Goal: Task Accomplishment & Management: Manage account settings

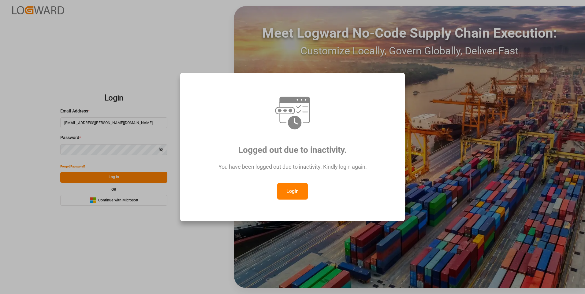
click at [295, 189] on button "Login" at bounding box center [292, 191] width 31 height 17
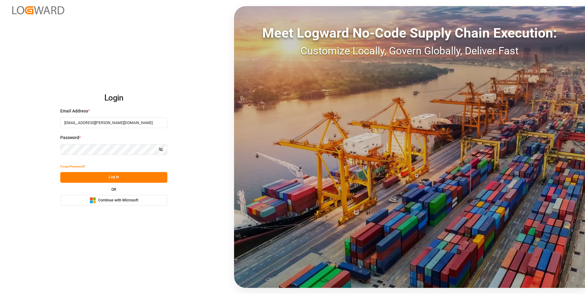
click at [124, 175] on button "Log In" at bounding box center [113, 177] width 107 height 11
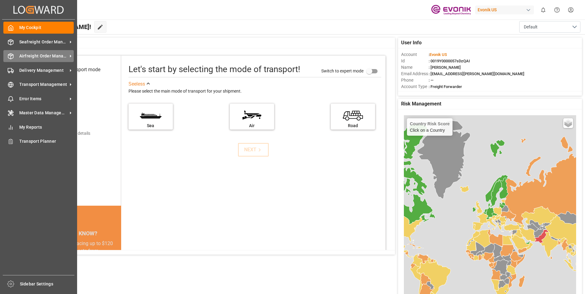
click at [46, 55] on span "Airfreight Order Management" at bounding box center [43, 56] width 48 height 6
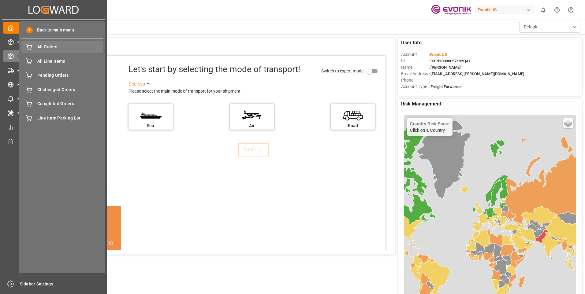
click at [57, 46] on span "All Orders" at bounding box center [70, 47] width 66 height 6
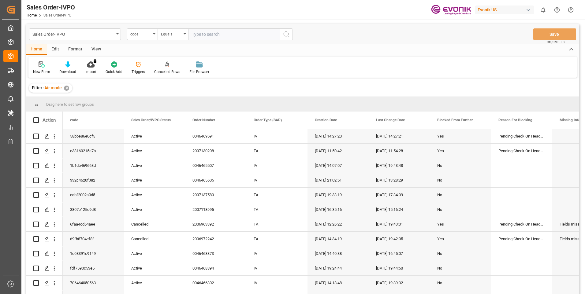
click at [205, 34] on input "text" at bounding box center [234, 34] width 92 height 12
paste input "0046469591"
type input "0046469591"
click at [219, 33] on input "0046469591" at bounding box center [234, 34] width 92 height 12
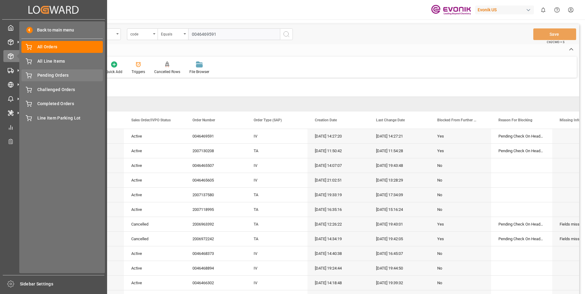
click at [57, 73] on span "Pending Orders" at bounding box center [70, 75] width 66 height 6
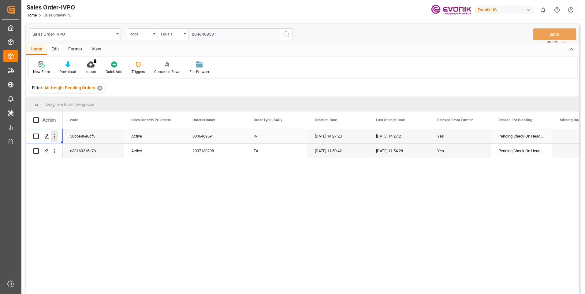
click at [56, 140] on button "open menu" at bounding box center [54, 137] width 6 height 12
click at [83, 149] on span "Open in new tab" at bounding box center [95, 149] width 56 height 6
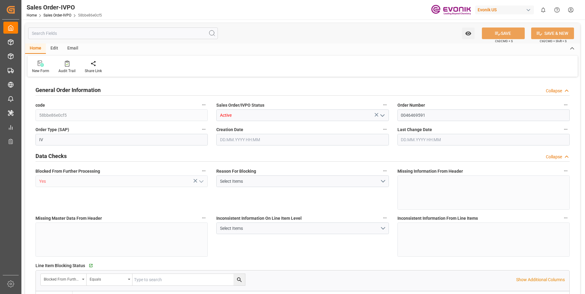
type input "INBOM"
type input "605"
type input "1"
type input "44.998"
type input "26.08.2025 14:27"
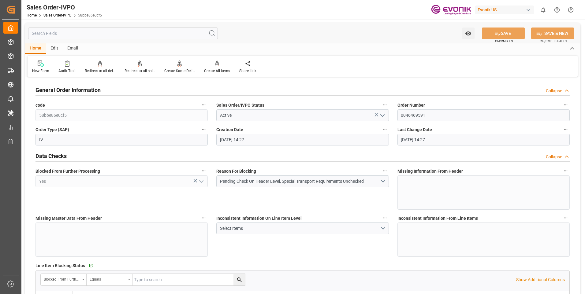
type input "26.08.2025 14:27"
click at [385, 182] on button "Pending Check On Header Level, Special Transport Requirements Unchecked" at bounding box center [302, 182] width 172 height 12
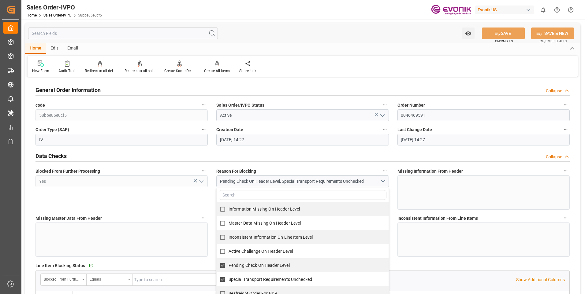
scroll to position [61, 0]
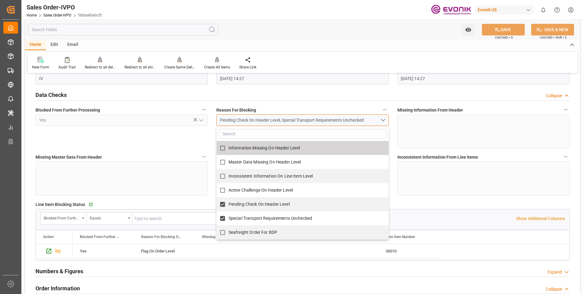
click at [383, 121] on button "Pending Check On Header Level, Special Transport Requirements Unchecked" at bounding box center [302, 120] width 172 height 12
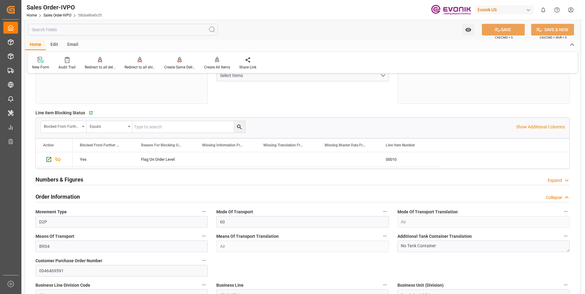
scroll to position [214, 0]
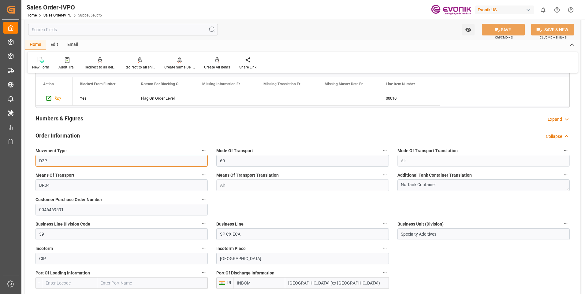
drag, startPoint x: 48, startPoint y: 161, endPoint x: 28, endPoint y: 158, distance: 20.7
click at [81, 163] on input "D2P" at bounding box center [121, 161] width 172 height 12
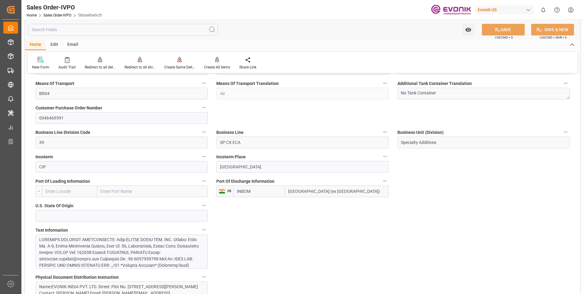
scroll to position [367, 0]
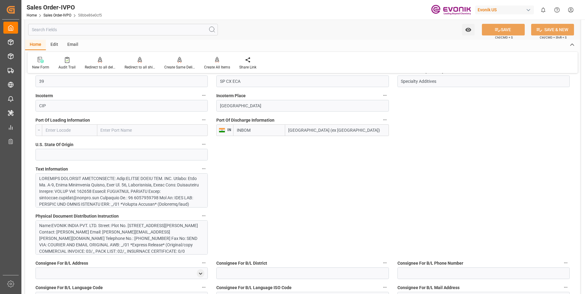
click at [107, 187] on div at bounding box center [119, 243] width 160 height 135
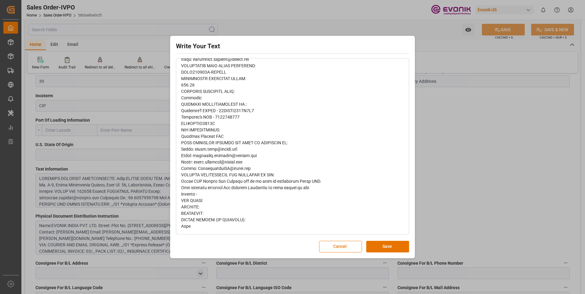
scroll to position [187, 0]
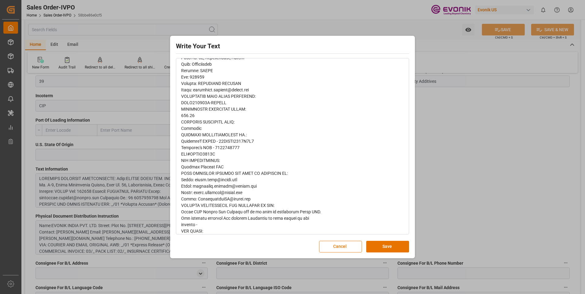
drag, startPoint x: 180, startPoint y: 105, endPoint x: 238, endPoint y: 102, distance: 57.9
click at [238, 102] on div "rdw-wrapper" at bounding box center [292, 80] width 232 height 368
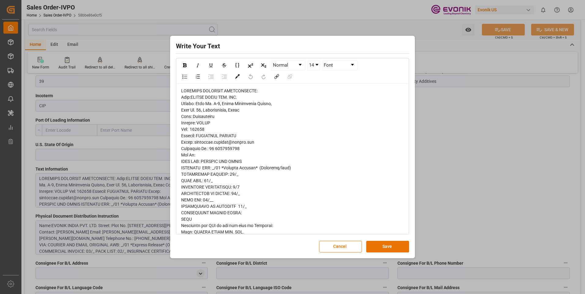
click at [210, 102] on span "rdw-editor" at bounding box center [251, 267] width 140 height 358
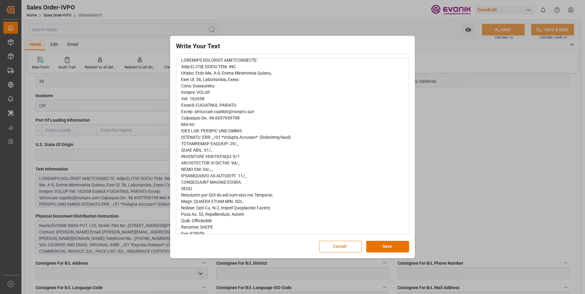
scroll to position [92, 0]
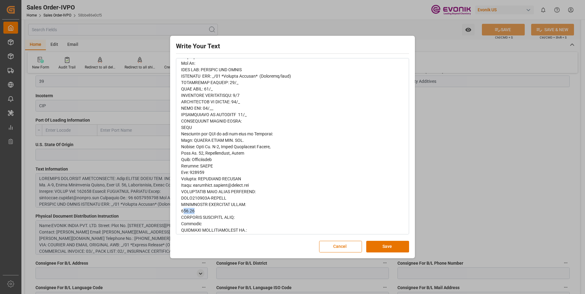
drag, startPoint x: 183, startPoint y: 212, endPoint x: 194, endPoint y: 212, distance: 11.6
click at [194, 212] on span "rdw-editor" at bounding box center [251, 176] width 140 height 358
drag, startPoint x: 184, startPoint y: 198, endPoint x: 228, endPoint y: 199, distance: 43.8
click at [228, 199] on div "rdw-editor" at bounding box center [292, 176] width 223 height 360
click at [344, 250] on button "Cancel" at bounding box center [340, 247] width 43 height 12
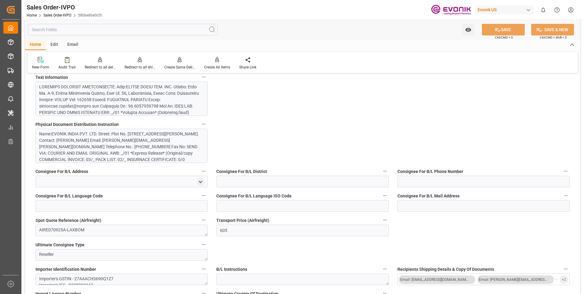
scroll to position [489, 0]
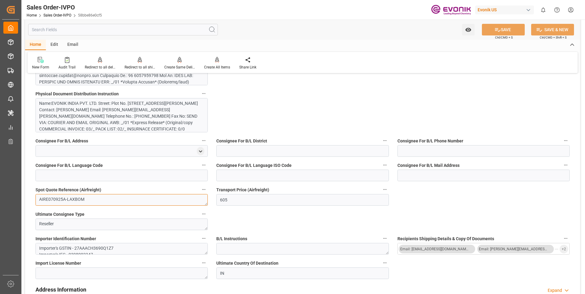
click at [92, 199] on textarea "AIRE070925A-LAXBOM" at bounding box center [121, 200] width 172 height 12
click at [296, 202] on input "605" at bounding box center [302, 200] width 172 height 12
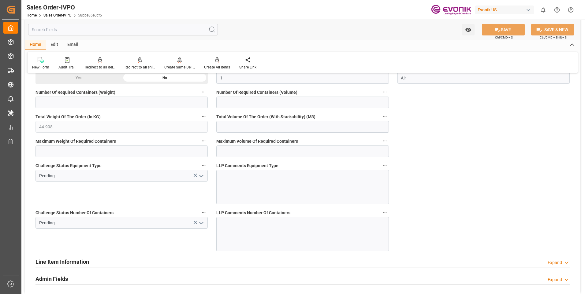
scroll to position [1162, 0]
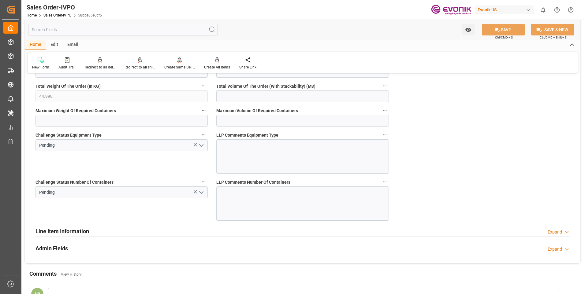
click at [201, 146] on polyline "open menu" at bounding box center [201, 146] width 4 height 2
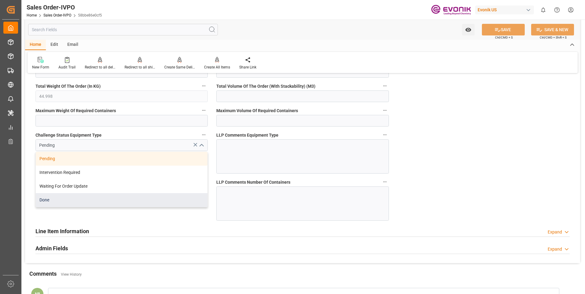
click at [48, 199] on div "Done" at bounding box center [122, 200] width 172 height 14
type input "Done"
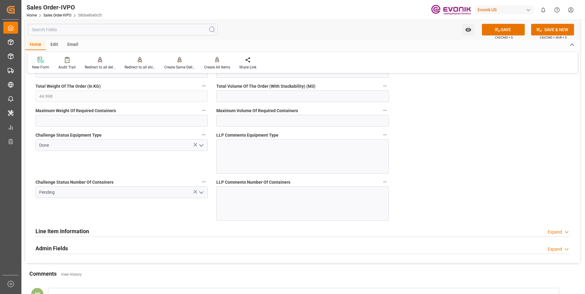
click at [202, 195] on icon "open menu" at bounding box center [201, 192] width 7 height 7
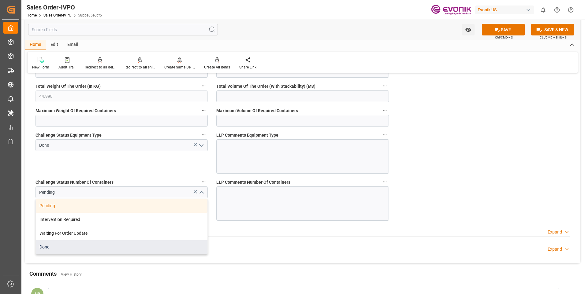
click at [60, 248] on div "Done" at bounding box center [122, 247] width 172 height 14
type input "Done"
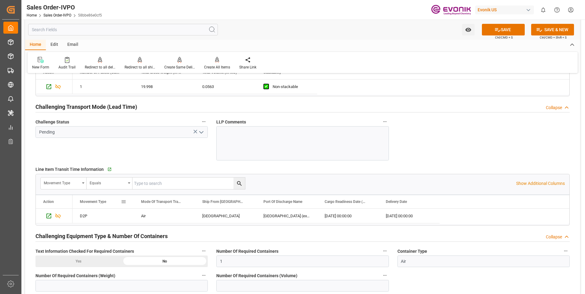
scroll to position [917, 0]
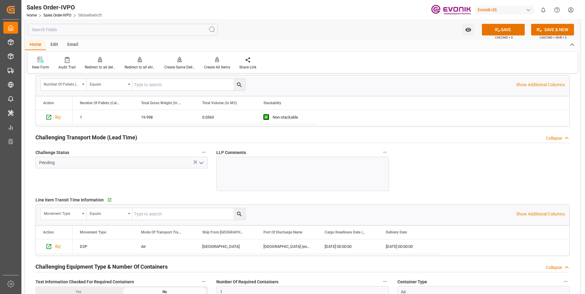
click at [201, 163] on polyline "open menu" at bounding box center [201, 163] width 4 height 2
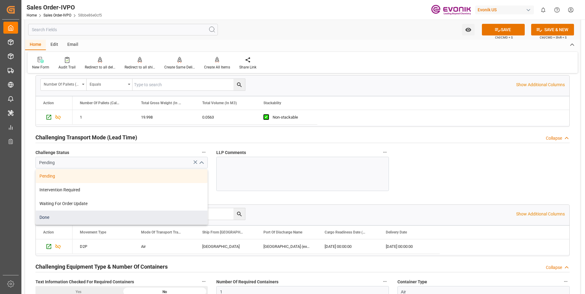
click at [73, 219] on div "Done" at bounding box center [122, 218] width 172 height 14
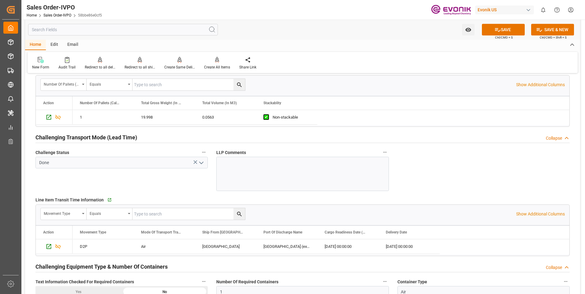
type input "Done"
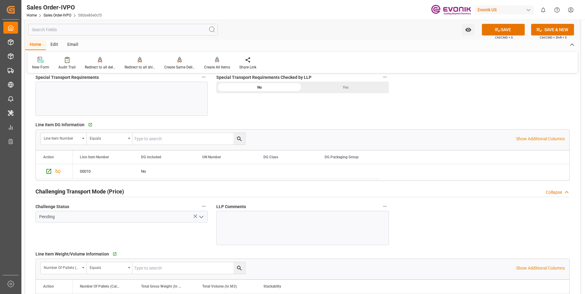
scroll to position [673, 0]
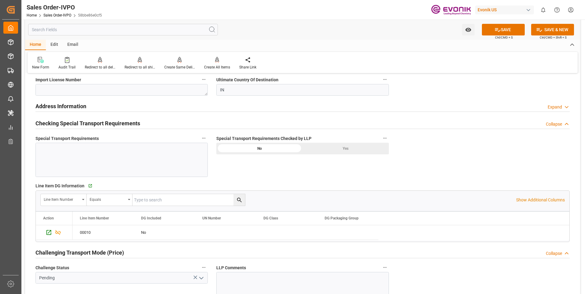
click at [339, 152] on div "Yes" at bounding box center [345, 149] width 86 height 12
click at [498, 31] on icon at bounding box center [497, 30] width 6 height 6
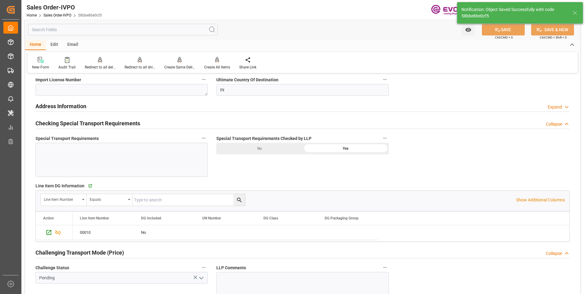
type input "26.08.2025 18:07"
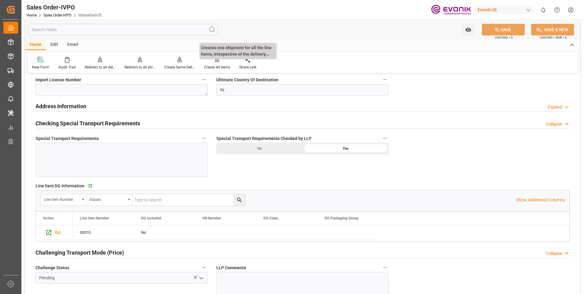
click at [214, 64] on div "Create All Items" at bounding box center [216, 63] width 35 height 13
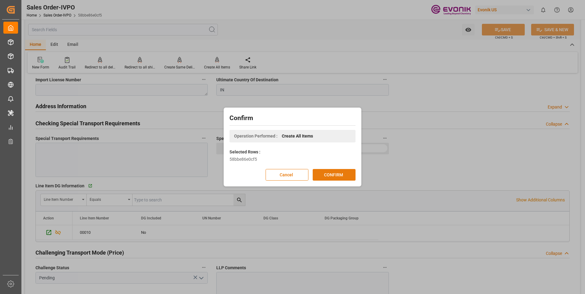
click at [343, 172] on button "CONFIRM" at bounding box center [334, 175] width 43 height 12
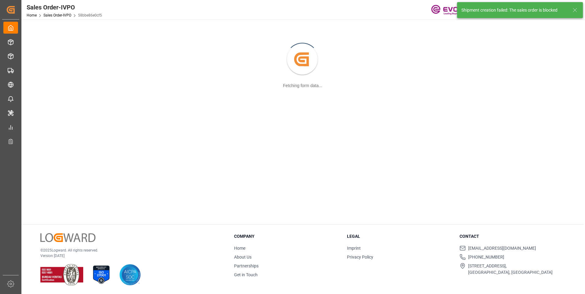
scroll to position [66, 0]
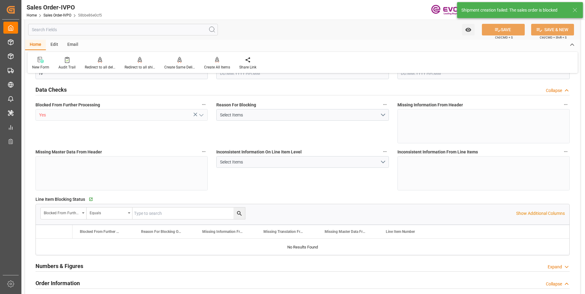
type input "INBOM"
type input "605"
type input "1"
type input "44.998"
type input "26.08.2025 14:27"
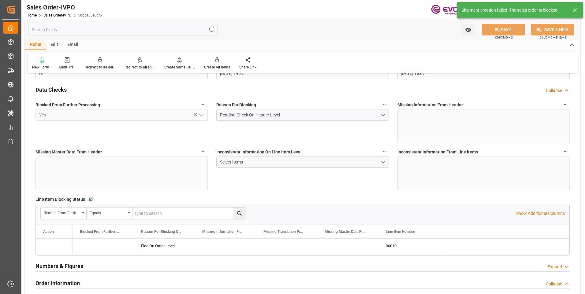
type input "26.08.2025 18:07"
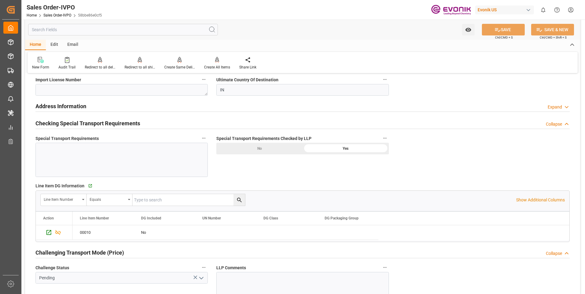
scroll to position [765, 0]
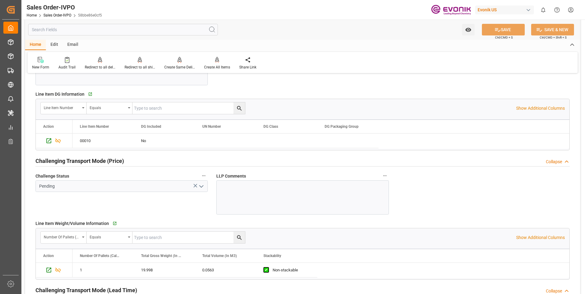
click at [201, 186] on icon "open menu" at bounding box center [201, 186] width 7 height 7
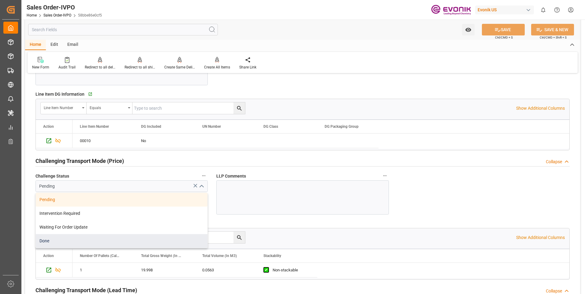
click at [54, 241] on div "Done" at bounding box center [122, 241] width 172 height 14
type input "Done"
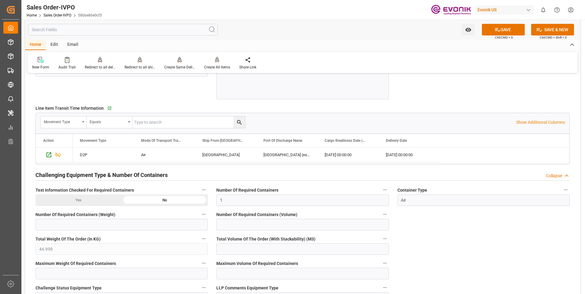
scroll to position [917, 0]
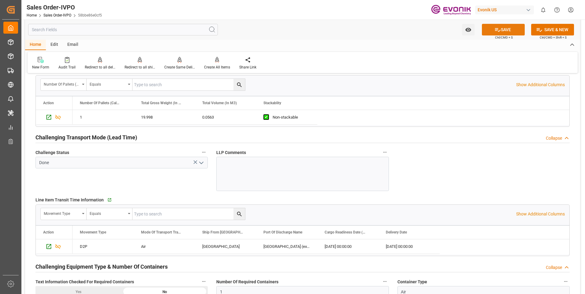
click at [506, 30] on button "SAVE" at bounding box center [503, 30] width 43 height 12
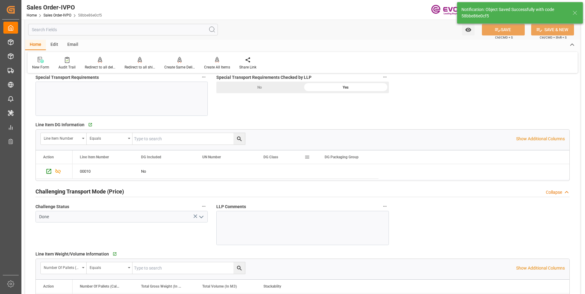
type input "[DATE] 18:08"
type input "No"
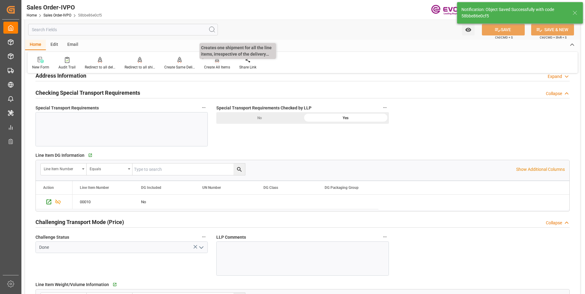
click at [210, 63] on div at bounding box center [217, 60] width 26 height 6
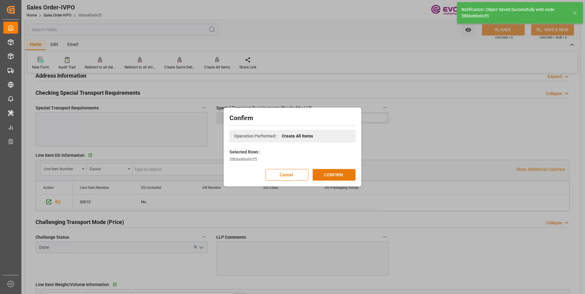
click at [343, 179] on button "CONFIRM" at bounding box center [334, 175] width 43 height 12
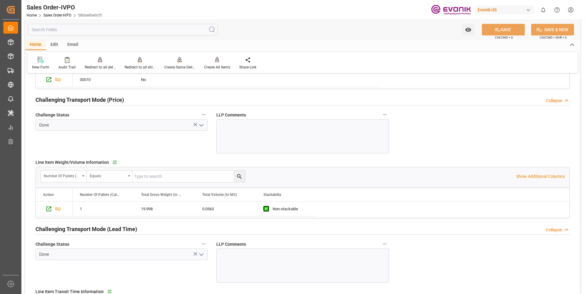
scroll to position [673, 0]
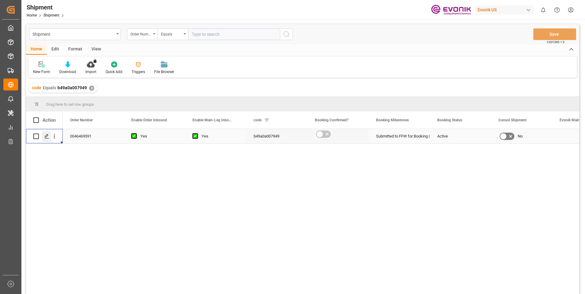
click at [46, 137] on icon "Press SPACE to select this row." at bounding box center [46, 136] width 5 height 5
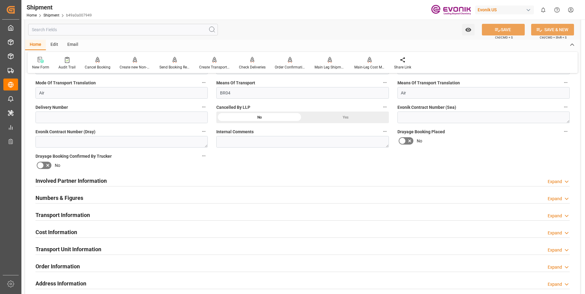
scroll to position [275, 0]
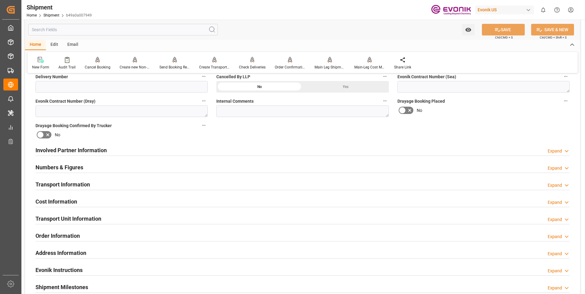
click at [553, 182] on div "Expand" at bounding box center [554, 185] width 14 height 6
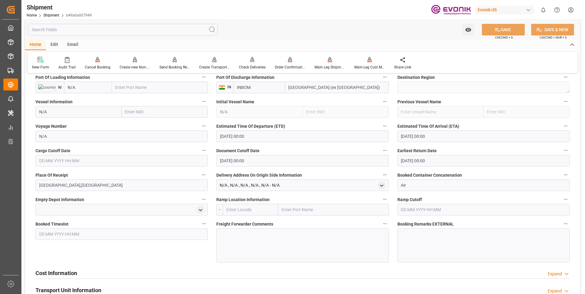
scroll to position [367, 0]
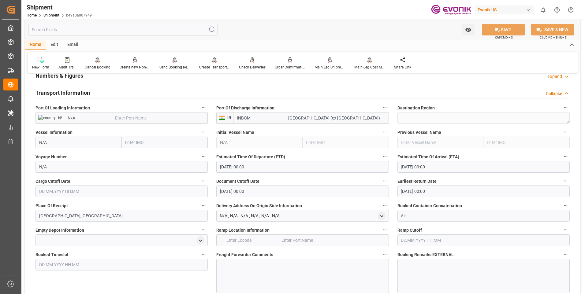
click at [263, 167] on input "[DATE] 00:00" at bounding box center [302, 167] width 172 height 12
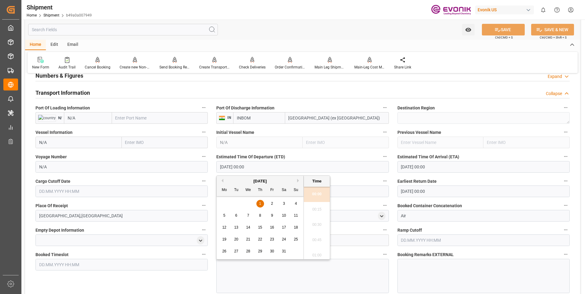
drag, startPoint x: 254, startPoint y: 166, endPoint x: 180, endPoint y: 164, distance: 74.0
click at [180, 164] on div "Booking Confirmation Milestone Bar Collapse Submitted to FFW for Booking (Pendi…" at bounding box center [302, 125] width 555 height 826
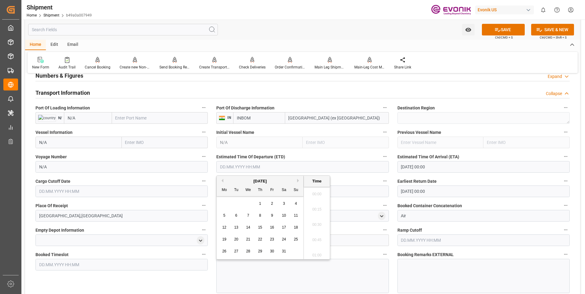
click at [229, 167] on input "text" at bounding box center [302, 167] width 172 height 12
click at [222, 166] on input "text" at bounding box center [302, 167] width 172 height 12
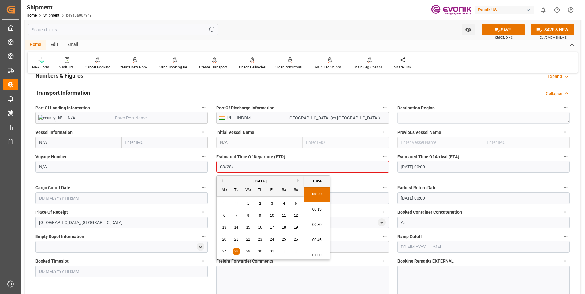
click at [244, 165] on input "08/28/" at bounding box center [302, 167] width 172 height 12
type input "[DATE] 00:00"
click at [249, 164] on input "[DATE] 00:00" at bounding box center [302, 167] width 172 height 12
click at [317, 242] on li "00:45" at bounding box center [317, 240] width 26 height 15
type input "[DATE] 00:45"
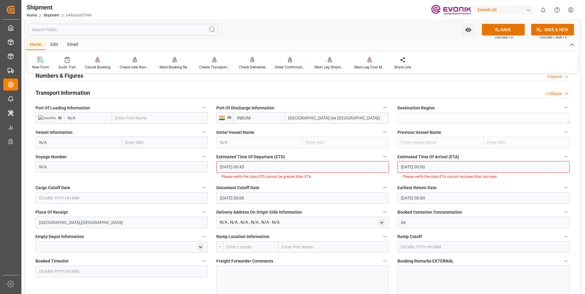
click at [470, 164] on input "[DATE] 00:00" at bounding box center [483, 167] width 172 height 12
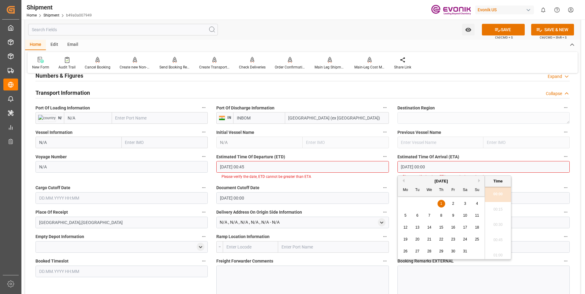
click at [317, 170] on input "[DATE] 00:45" at bounding box center [302, 167] width 172 height 12
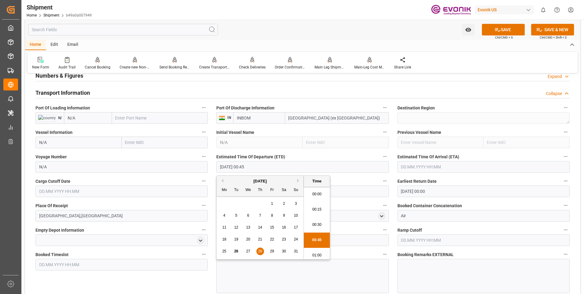
scroll to position [17, 0]
click at [316, 254] on li "01:15" at bounding box center [317, 253] width 26 height 15
type input "[DATE] 01:15"
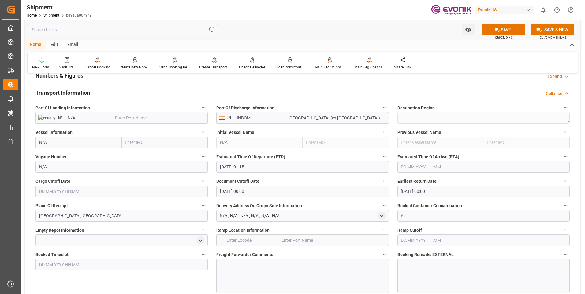
click at [447, 163] on input "text" at bounding box center [483, 167] width 172 height 12
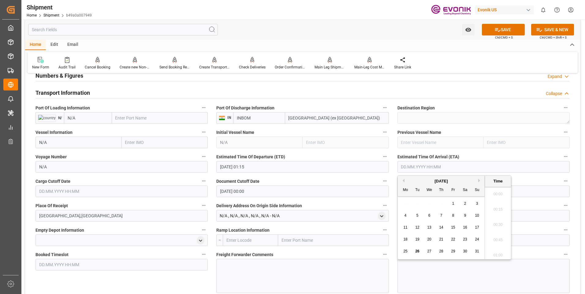
scroll to position [828, 0]
click at [498, 236] on li "14:15" at bounding box center [498, 238] width 26 height 15
type input "[DATE] 14:15"
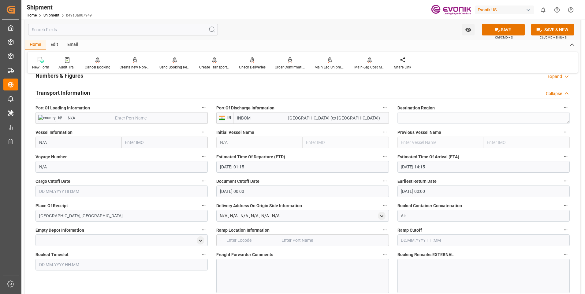
click at [75, 193] on input "text" at bounding box center [121, 192] width 172 height 12
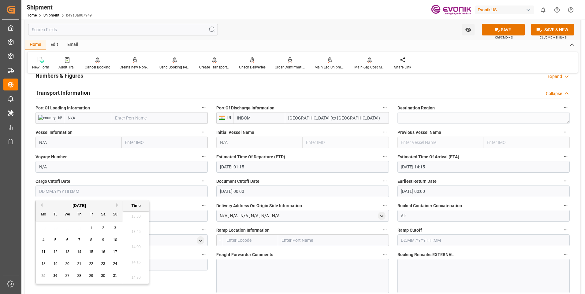
click at [153, 189] on input "text" at bounding box center [121, 192] width 172 height 12
click at [449, 192] on input "[DATE] 00:00" at bounding box center [483, 192] width 172 height 12
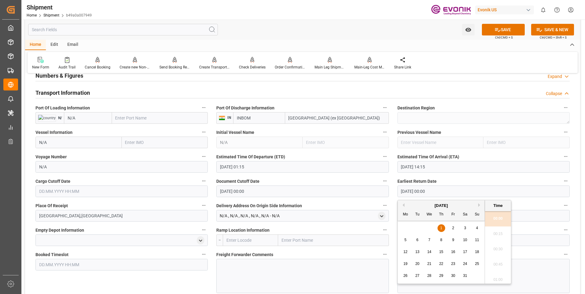
click at [278, 163] on input "[DATE] 01:15" at bounding box center [302, 167] width 172 height 12
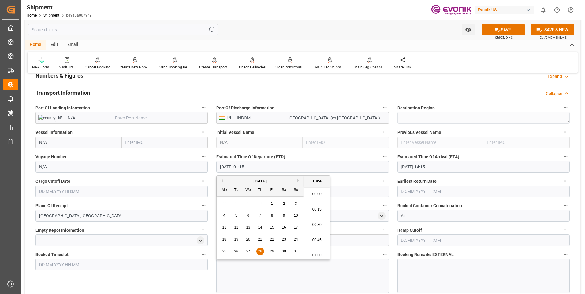
scroll to position [48, 0]
click at [225, 165] on input "[DATE] 01:15" at bounding box center [302, 167] width 172 height 12
click at [272, 166] on input "[DATE] 01:15" at bounding box center [302, 167] width 172 height 12
drag, startPoint x: 272, startPoint y: 166, endPoint x: 210, endPoint y: 168, distance: 62.1
click at [210, 168] on div "Booking Confirmation Milestone Bar Collapse Submitted to FFW for Booking (Pendi…" at bounding box center [302, 125] width 555 height 826
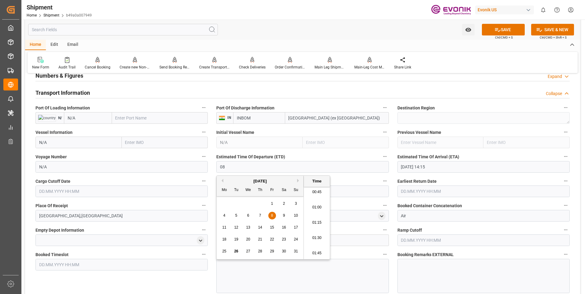
type input "0"
click at [319, 234] on li "01:30" at bounding box center [317, 238] width 26 height 15
type input "[DATE] 01:30"
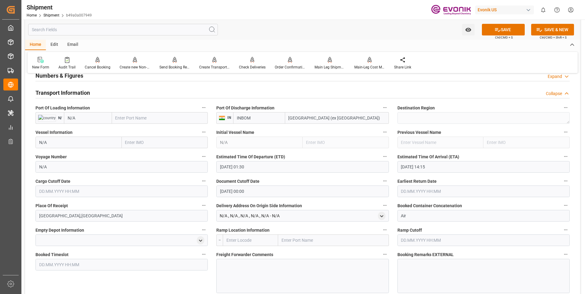
click at [62, 192] on input "text" at bounding box center [121, 192] width 172 height 12
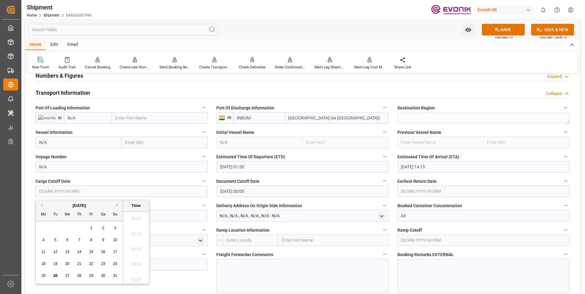
scroll to position [828, 0]
type input "[DATE]"
type input "[DATE] 00:00"
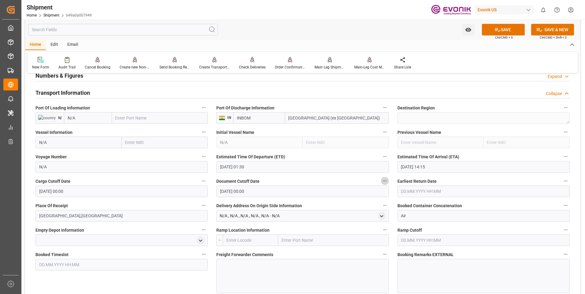
click at [274, 192] on input "[DATE] 00:00" at bounding box center [302, 192] width 172 height 12
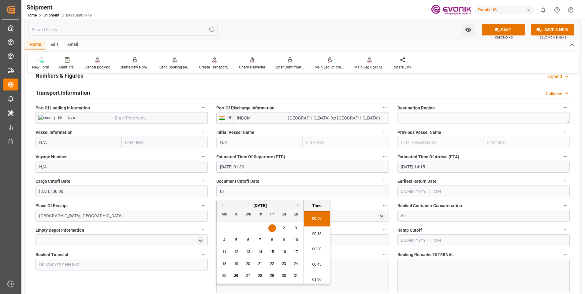
type input "0"
click at [223, 190] on input "text" at bounding box center [302, 192] width 172 height 12
type input "[DATE]"
type input "[DATE] 00:00"
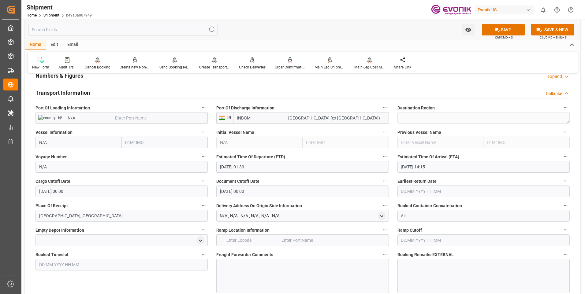
drag, startPoint x: 506, startPoint y: 27, endPoint x: 559, endPoint y: 75, distance: 71.2
click at [506, 27] on button "SAVE" at bounding box center [503, 30] width 43 height 12
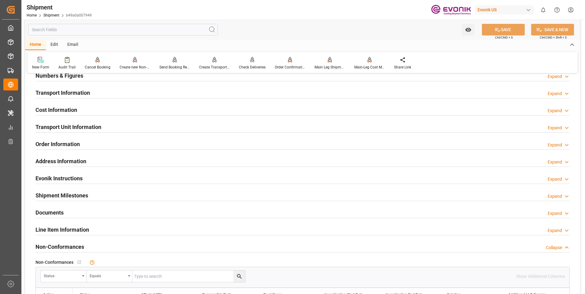
click at [563, 108] on div "Expand" at bounding box center [558, 111] width 22 height 6
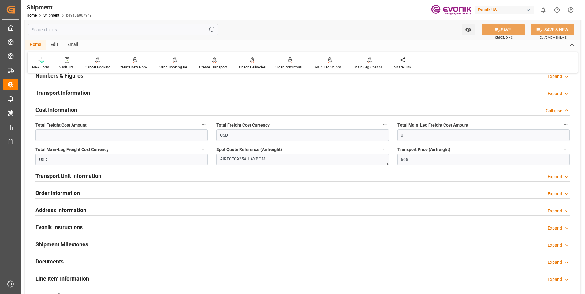
drag, startPoint x: 559, startPoint y: 110, endPoint x: 545, endPoint y: 111, distance: 13.8
click at [559, 110] on div "Collapse" at bounding box center [554, 111] width 16 height 6
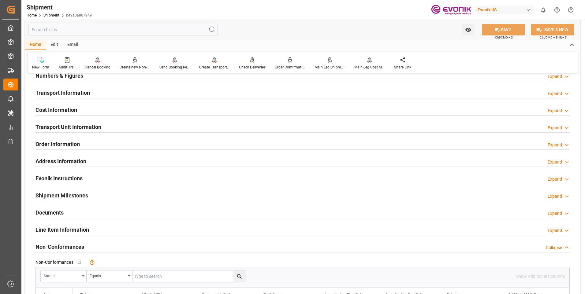
click at [556, 94] on div "Expand" at bounding box center [554, 94] width 14 height 6
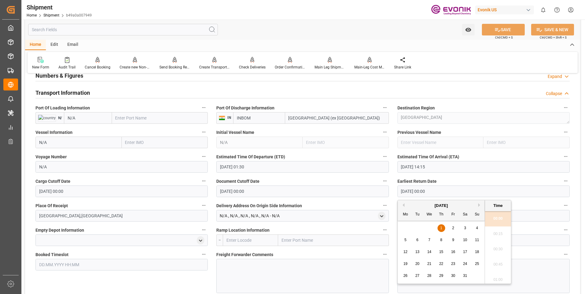
click at [437, 191] on input "[DATE] 00:00" at bounding box center [483, 192] width 172 height 12
drag, startPoint x: 439, startPoint y: 191, endPoint x: 352, endPoint y: 182, distance: 87.7
click at [352, 182] on div "Booking Confirmation Milestone Bar Collapse Submitted to FFW for Booking (Pendi…" at bounding box center [302, 125] width 555 height 826
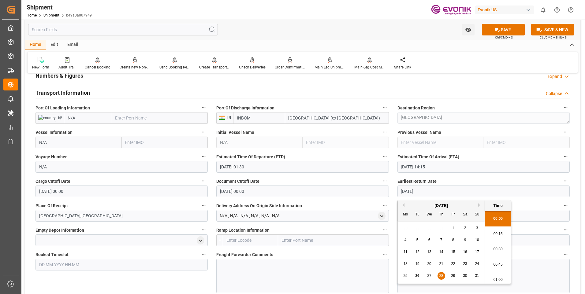
click at [500, 280] on li "01:00" at bounding box center [498, 279] width 26 height 15
type input "[DATE] 01:00"
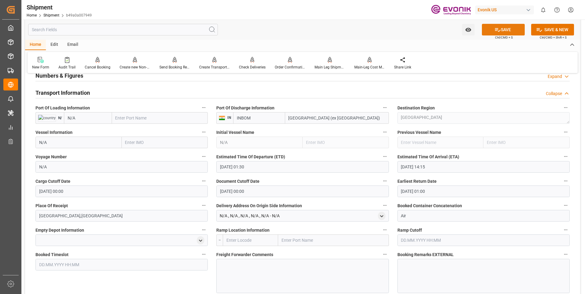
click at [500, 29] on button "SAVE" at bounding box center [503, 30] width 43 height 12
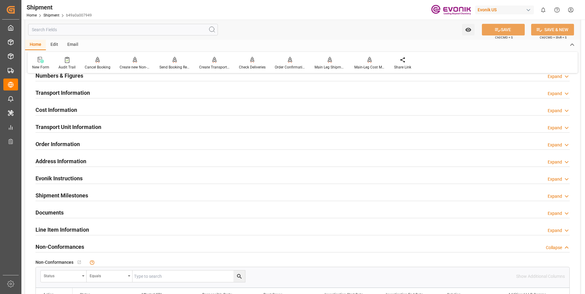
click at [554, 109] on div "Expand" at bounding box center [554, 111] width 14 height 6
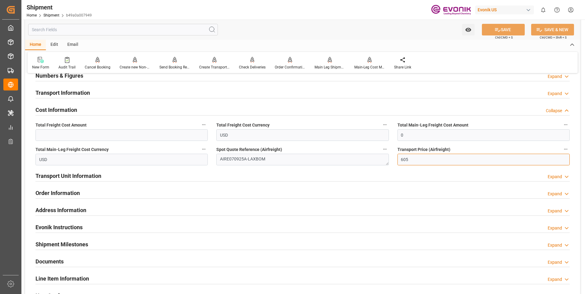
drag, startPoint x: 410, startPoint y: 158, endPoint x: 397, endPoint y: 159, distance: 13.2
click at [397, 159] on div "Transport Price (Airfreight) 605" at bounding box center [483, 155] width 181 height 24
click at [97, 135] on input "text" at bounding box center [121, 135] width 172 height 12
paste input "605"
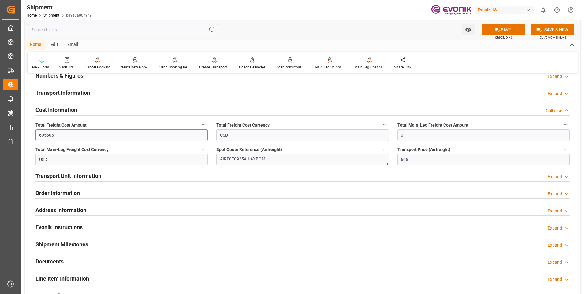
paste input "605"
paste input "text"
type input "6"
type input "0"
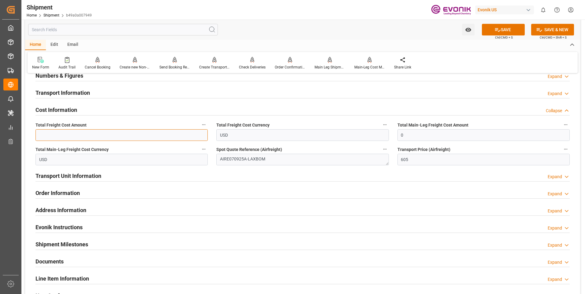
paste input "605"
type input "605"
click at [406, 133] on input "0" at bounding box center [483, 135] width 172 height 12
drag, startPoint x: 412, startPoint y: 133, endPoint x: 371, endPoint y: 135, distance: 41.0
click at [371, 135] on div "Booking Confirmation Milestone Bar Collapse Submitted to FFW for Booking (Pendi…" at bounding box center [302, 52] width 555 height 681
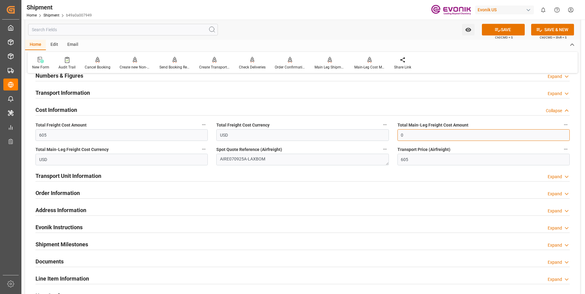
paste input "605"
type input "605"
click at [503, 31] on button "SAVE" at bounding box center [503, 30] width 43 height 12
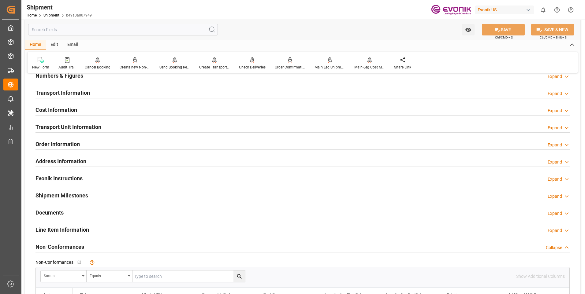
drag, startPoint x: 558, startPoint y: 111, endPoint x: 519, endPoint y: 113, distance: 39.2
click at [558, 111] on div "Expand" at bounding box center [554, 111] width 14 height 6
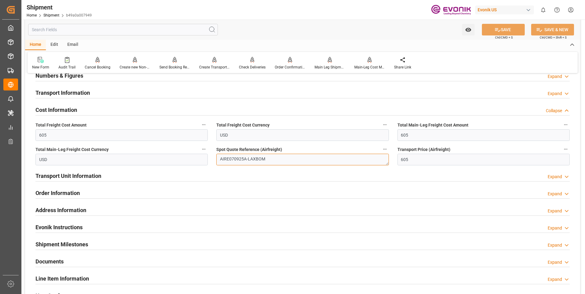
drag, startPoint x: 266, startPoint y: 158, endPoint x: 202, endPoint y: 158, distance: 64.8
click at [202, 158] on div "Booking Confirmation Milestone Bar Collapse Submitted to FFW for Booking (Pendi…" at bounding box center [302, 52] width 555 height 681
click at [550, 111] on div "Collapse" at bounding box center [554, 111] width 16 height 6
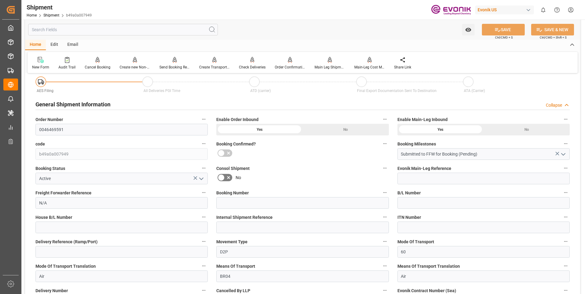
scroll to position [122, 0]
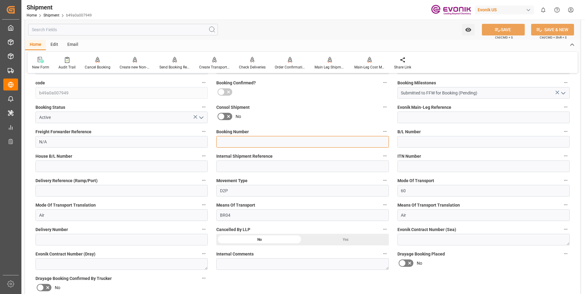
click at [262, 143] on input at bounding box center [302, 142] width 172 height 12
paste input "AIRE070925A-LAXBOM"
click at [247, 141] on input "AIRE070925A-LAXBOM" at bounding box center [302, 142] width 172 height 12
click at [249, 141] on input "AIRE070925ALAXBOM" at bounding box center [302, 142] width 172 height 12
drag, startPoint x: 267, startPoint y: 142, endPoint x: 249, endPoint y: 140, distance: 17.9
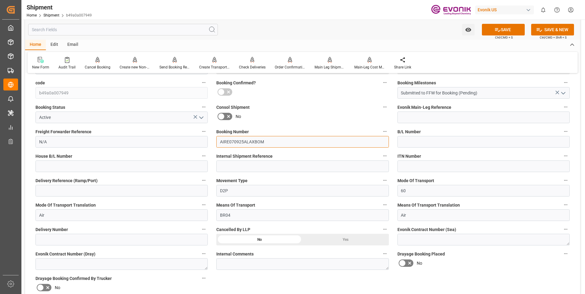
click at [249, 140] on input "AIRE070925ALAXBOM" at bounding box center [302, 142] width 172 height 12
type input "AIRE070925AL"
click at [500, 29] on button "SAVE" at bounding box center [503, 30] width 43 height 12
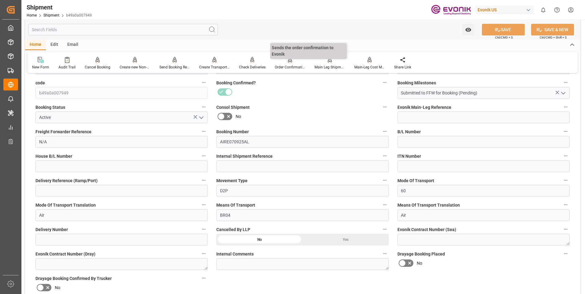
click at [288, 63] on icon at bounding box center [290, 60] width 4 height 6
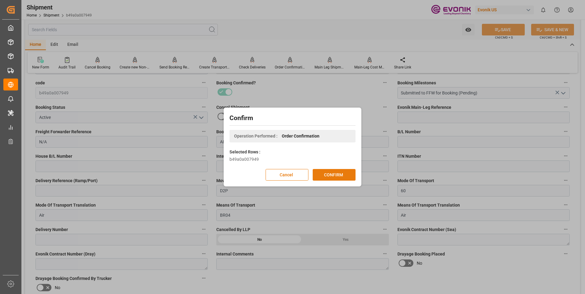
click at [340, 172] on button "CONFIRM" at bounding box center [334, 175] width 43 height 12
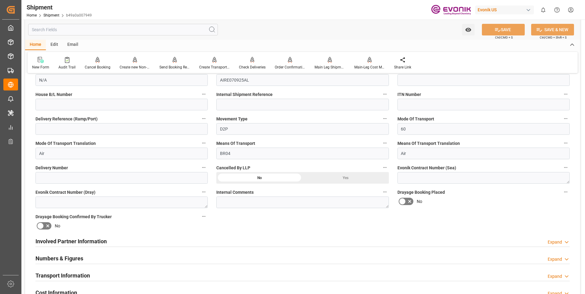
scroll to position [31, 0]
